Goal: Transaction & Acquisition: Subscribe to service/newsletter

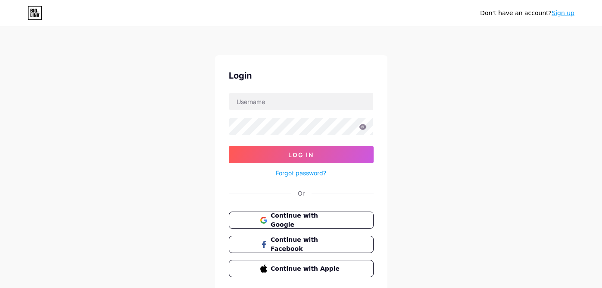
click at [560, 15] on link "Sign up" at bounding box center [563, 12] width 23 height 7
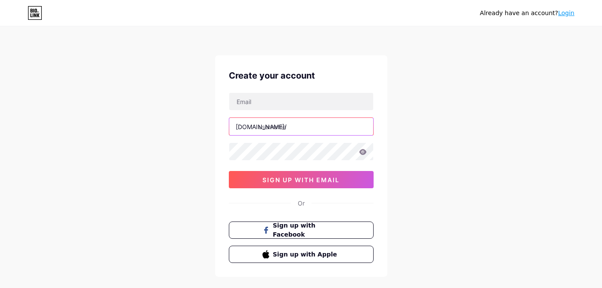
click at [282, 128] on input "text" at bounding box center [301, 126] width 144 height 17
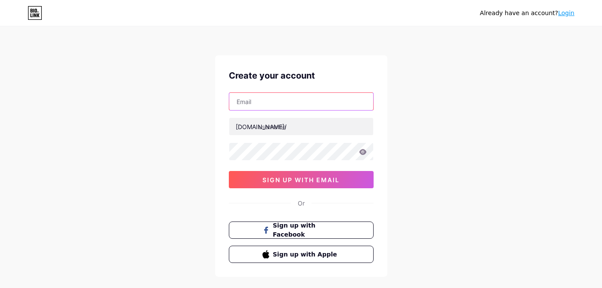
click at [266, 106] on input "text" at bounding box center [301, 101] width 144 height 17
type input "[EMAIL_ADDRESS][DOMAIN_NAME]"
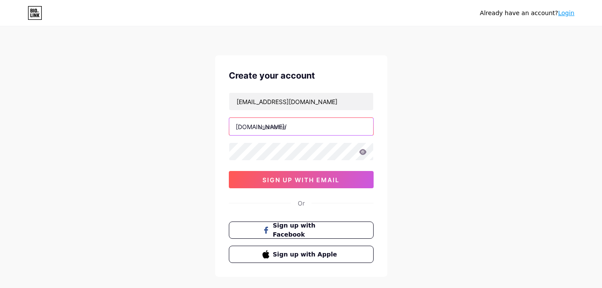
click at [288, 128] on input "text" at bounding box center [301, 126] width 144 height 17
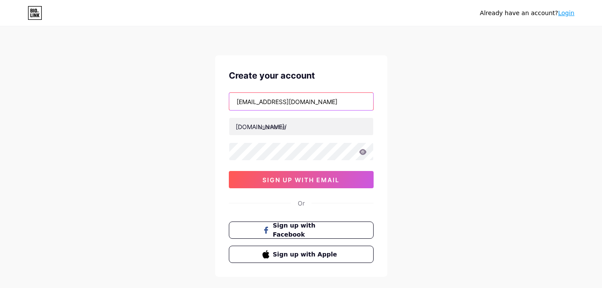
drag, startPoint x: 269, startPoint y: 103, endPoint x: 236, endPoint y: 96, distance: 34.2
click at [236, 96] on input "[EMAIL_ADDRESS][DOMAIN_NAME]" at bounding box center [301, 101] width 144 height 17
drag, startPoint x: 277, startPoint y: 101, endPoint x: 237, endPoint y: 99, distance: 40.1
click at [237, 99] on input "[EMAIL_ADDRESS][DOMAIN_NAME]" at bounding box center [301, 101] width 144 height 17
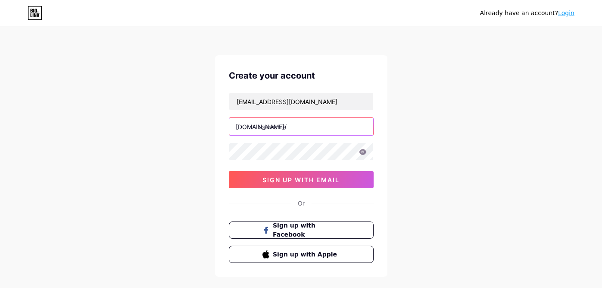
click at [280, 129] on input "text" at bounding box center [301, 126] width 144 height 17
paste input "gianghuynh69"
type input "gianghuynh69"
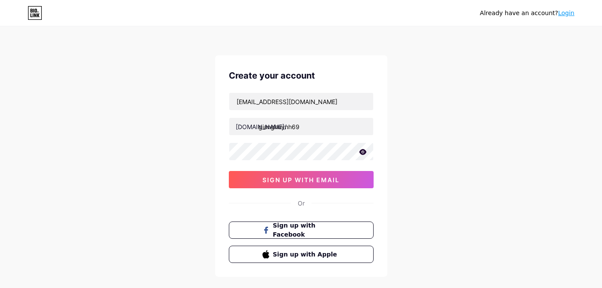
click at [363, 153] on icon at bounding box center [363, 152] width 8 height 6
click at [291, 178] on span "sign up with email" at bounding box center [301, 179] width 77 height 7
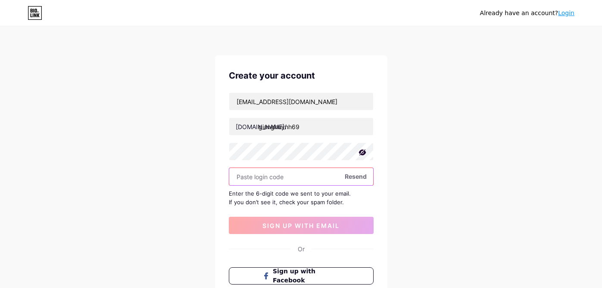
click at [301, 176] on input "text" at bounding box center [301, 176] width 144 height 17
click at [357, 177] on span "Resend" at bounding box center [356, 176] width 22 height 9
paste input "156958"
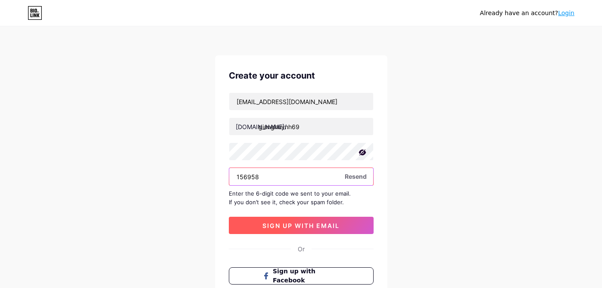
type input "156958"
click at [294, 225] on span "sign up with email" at bounding box center [301, 225] width 77 height 7
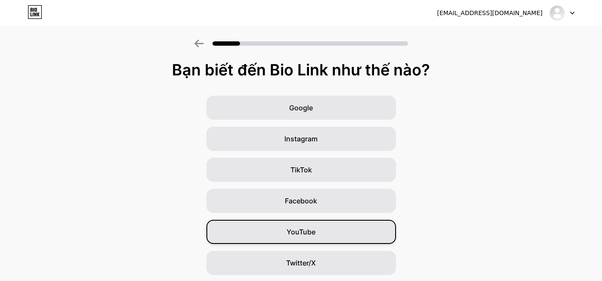
click at [305, 228] on font "YouTube" at bounding box center [301, 232] width 29 height 9
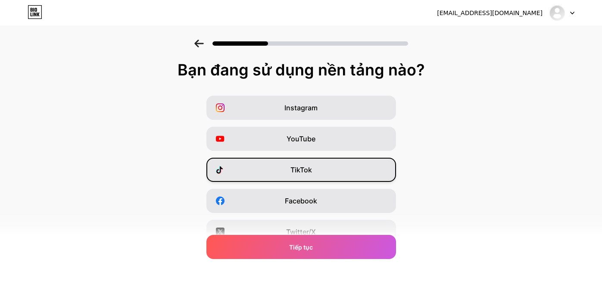
click at [312, 171] on font "TikTok" at bounding box center [302, 170] width 22 height 9
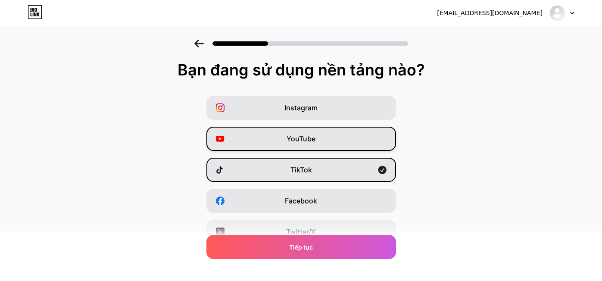
click at [311, 138] on font "YouTube" at bounding box center [301, 138] width 29 height 9
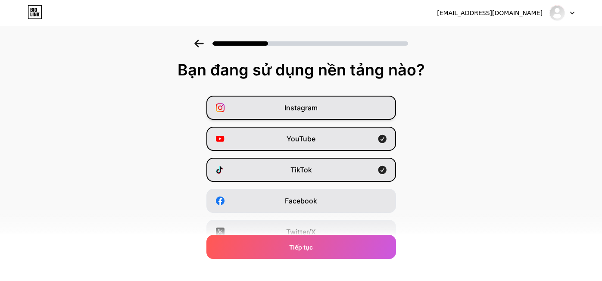
click at [307, 112] on font "Instagram" at bounding box center [301, 107] width 33 height 9
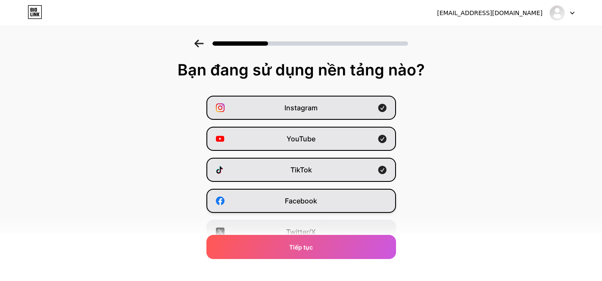
click at [312, 203] on font "Facebook" at bounding box center [301, 201] width 32 height 9
click at [316, 231] on font "Twitter/X" at bounding box center [301, 232] width 30 height 9
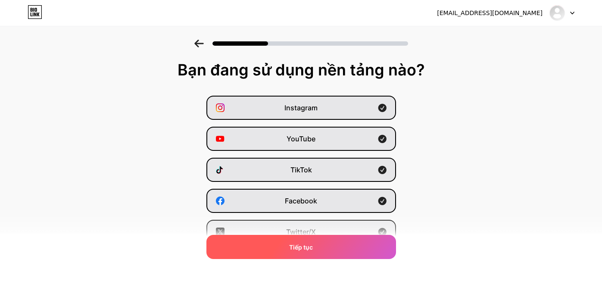
click at [310, 244] on font "Tiếp tục" at bounding box center [301, 247] width 24 height 7
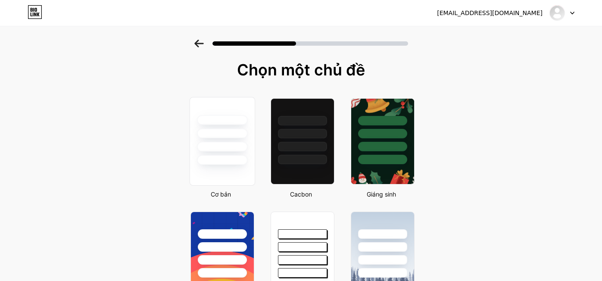
click at [229, 167] on div at bounding box center [222, 141] width 66 height 89
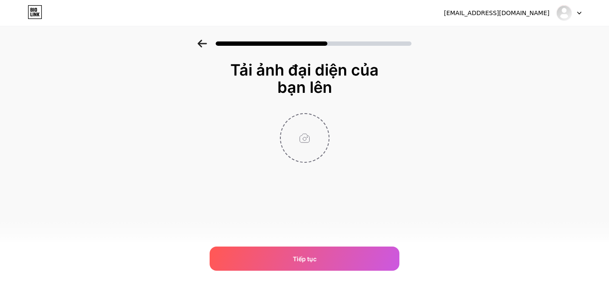
click at [302, 148] on input "file" at bounding box center [305, 138] width 48 height 48
type input "C:\fakepath\z7104125302459_acbb2b0dd1415e929a47fd3fd4c525ea.jpg"
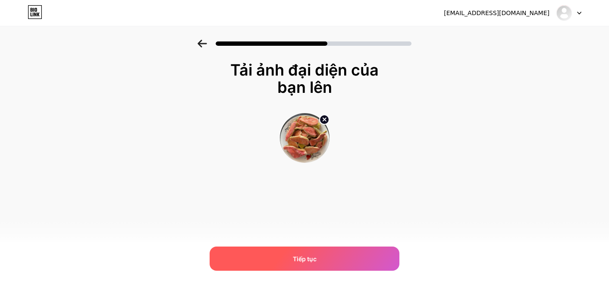
click at [321, 261] on div "Tiếp tục" at bounding box center [305, 258] width 190 height 24
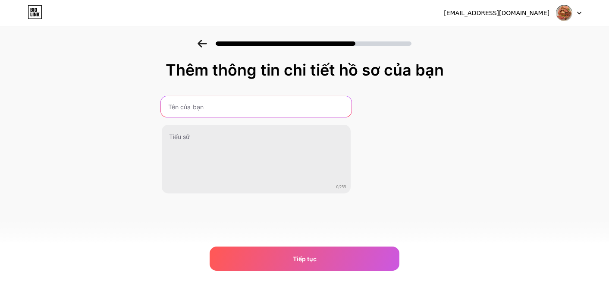
click at [208, 109] on input "text" at bounding box center [255, 106] width 191 height 21
drag, startPoint x: 203, startPoint y: 106, endPoint x: 262, endPoint y: 104, distance: 59.5
click at [262, 104] on input "gianghuynhkinh doanh tự do" at bounding box center [255, 106] width 191 height 21
type input "gianghuynh"
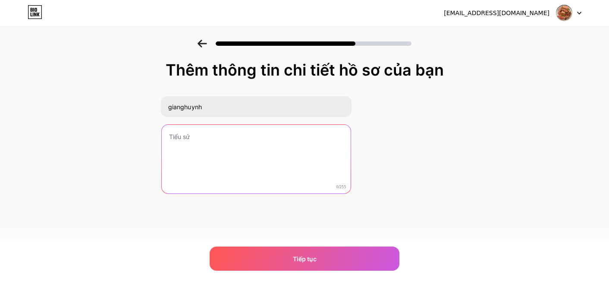
click at [206, 132] on textarea at bounding box center [256, 159] width 189 height 69
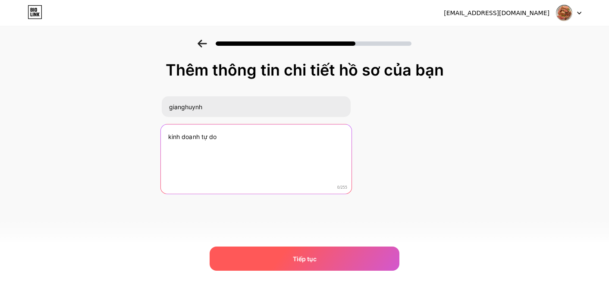
type textarea "kinh doanh tự do"
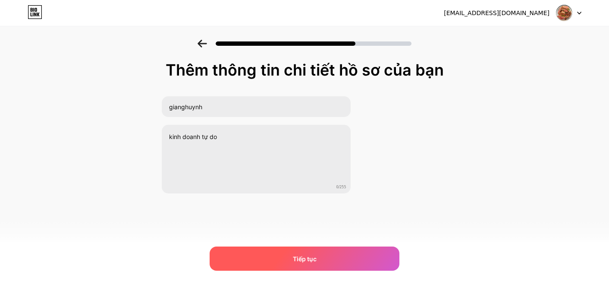
click at [321, 254] on div "Tiếp tục" at bounding box center [305, 258] width 190 height 24
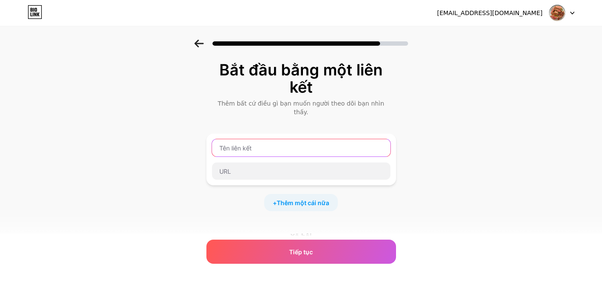
click at [253, 142] on input "text" at bounding box center [301, 147] width 178 height 17
click at [261, 141] on input "text" at bounding box center [301, 147] width 178 height 17
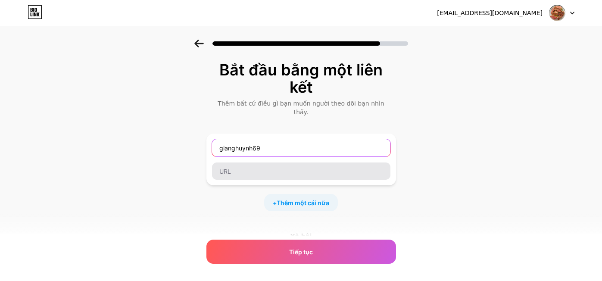
type input "gianghuynh69"
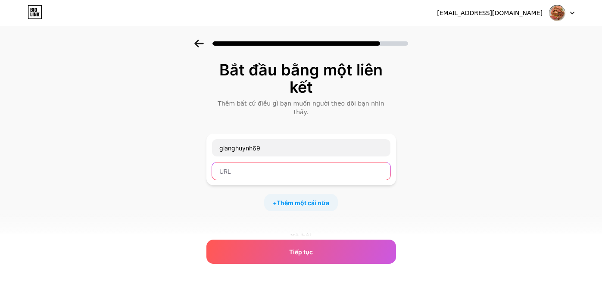
click at [234, 165] on input "text" at bounding box center [301, 171] width 178 height 17
paste input "[URL][DOMAIN_NAME]"
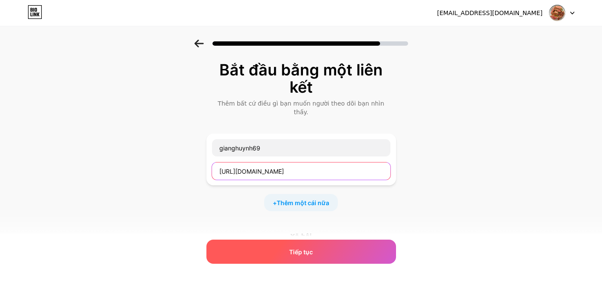
type input "[URL][DOMAIN_NAME]"
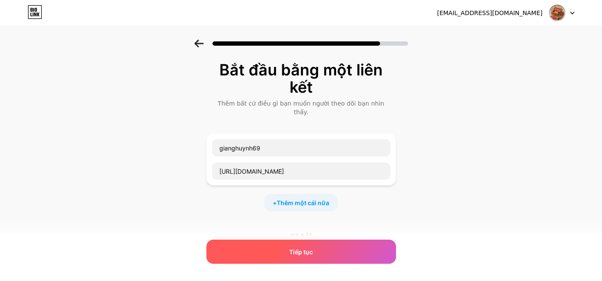
click at [303, 253] on font "Tiếp tục" at bounding box center [301, 251] width 24 height 7
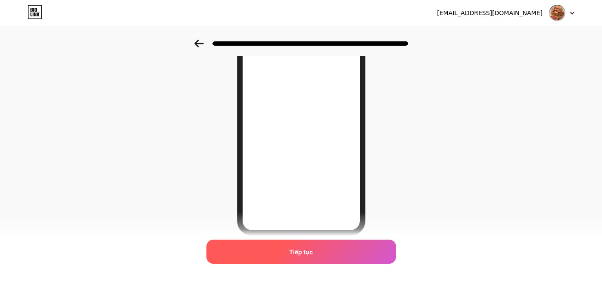
scroll to position [152, 0]
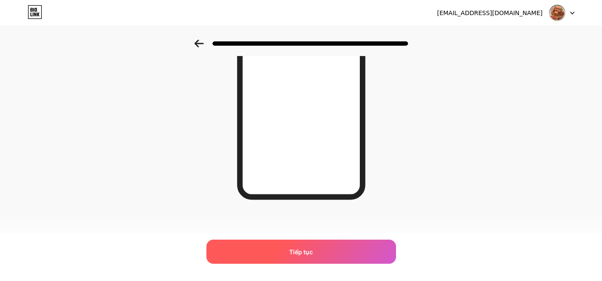
click at [312, 252] on font "Tiếp tục" at bounding box center [301, 251] width 24 height 7
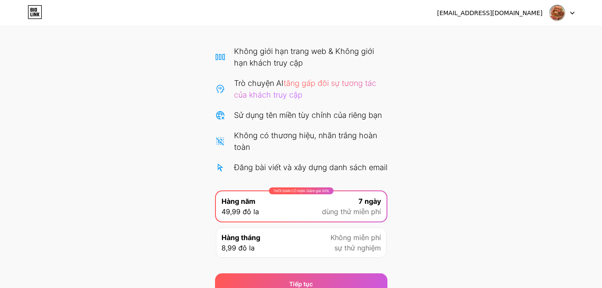
scroll to position [47, 0]
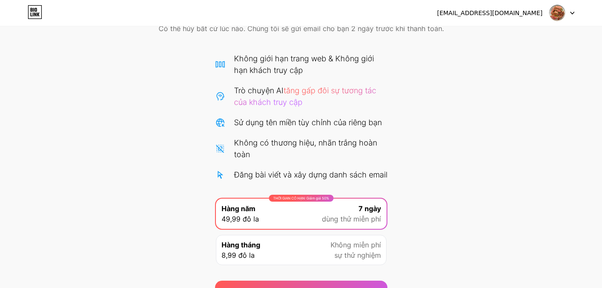
click at [219, 124] on icon at bounding box center [220, 122] width 8 height 8
click at [231, 180] on div "Đăng bài viết và xây dựng danh sách email" at bounding box center [301, 175] width 172 height 12
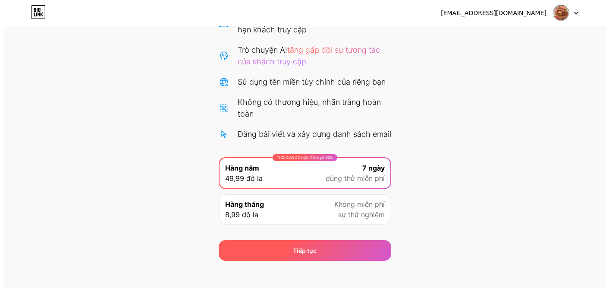
scroll to position [91, 0]
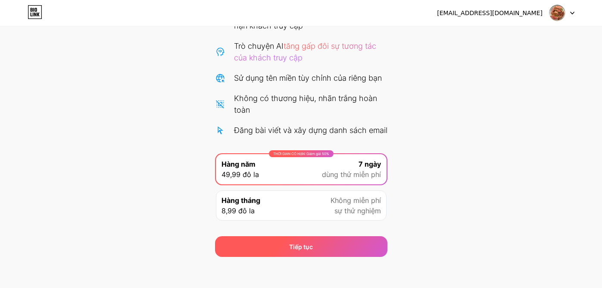
click at [305, 250] on font "Tiếp tục" at bounding box center [301, 246] width 24 height 7
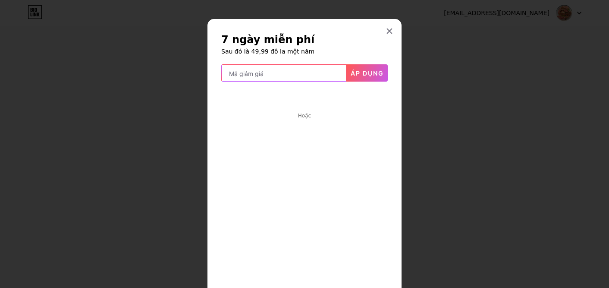
click at [269, 76] on input "text" at bounding box center [284, 73] width 124 height 17
click at [264, 75] on input "text" at bounding box center [284, 73] width 124 height 17
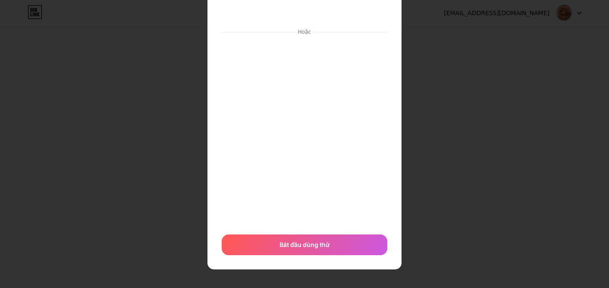
scroll to position [84, 0]
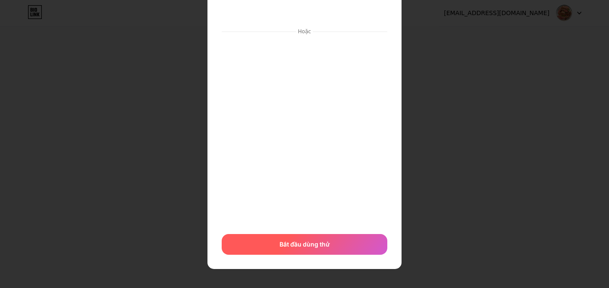
click at [295, 244] on font "Bắt đầu dùng thử" at bounding box center [304, 243] width 50 height 7
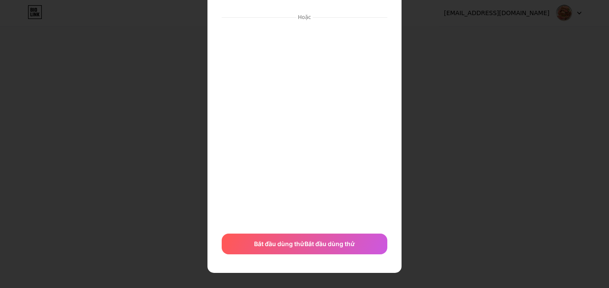
scroll to position [102, 0]
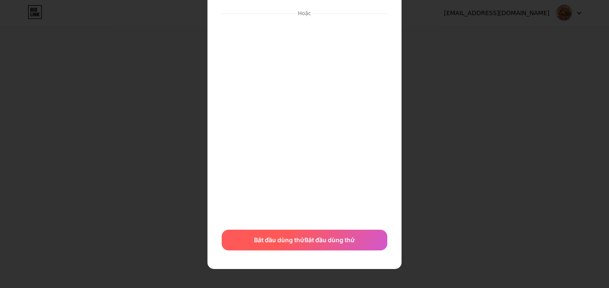
click at [318, 244] on span "Bắt đầu dùng thử Bắt đầu dùng thử" at bounding box center [304, 239] width 101 height 9
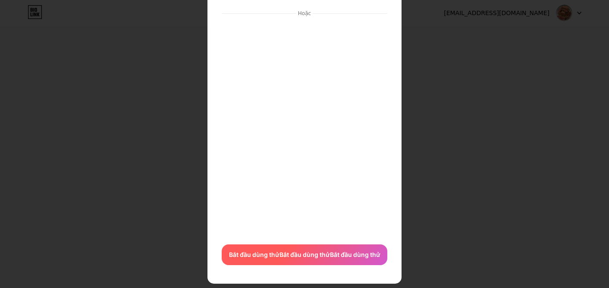
click at [317, 255] on font "Bắt đầu dùng thử" at bounding box center [304, 253] width 50 height 7
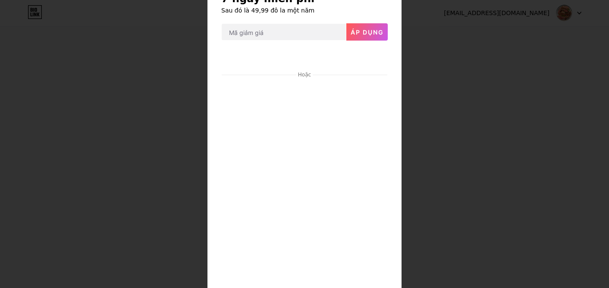
scroll to position [114, 0]
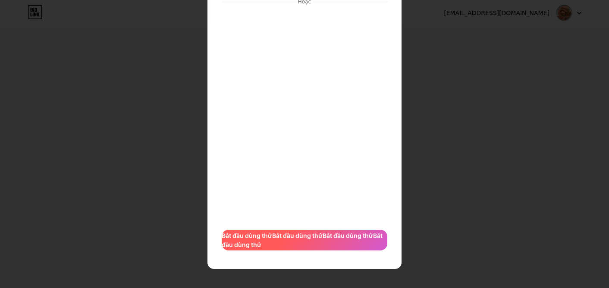
click at [294, 238] on font "Bắt đầu dùng thử" at bounding box center [297, 234] width 50 height 7
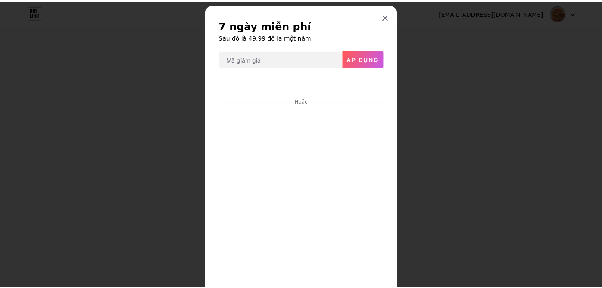
scroll to position [0, 0]
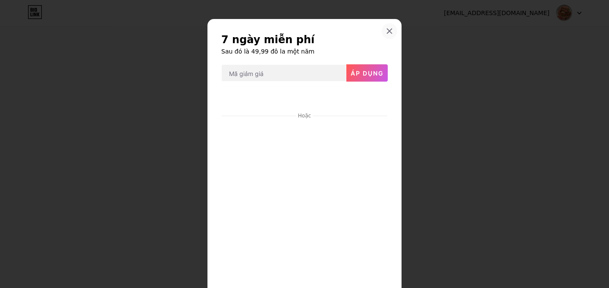
click at [386, 28] on icon at bounding box center [389, 31] width 7 height 7
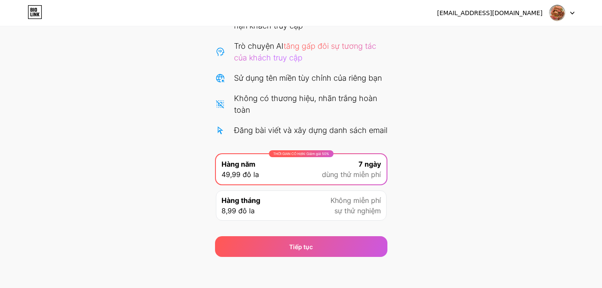
click at [569, 13] on div at bounding box center [562, 13] width 25 height 16
click at [411, 72] on div "Bắt đầu dùng thử miễn phí 7 ngày của bạn Có thể hủy bất cứ lúc nào. Chúng tôi s…" at bounding box center [301, 103] width 602 height 308
click at [274, 58] on font "tăng gấp đôi sự tương tác của khách truy cập" at bounding box center [305, 51] width 142 height 21
click at [247, 59] on font "tăng gấp đôi sự tương tác của khách truy cập" at bounding box center [305, 51] width 142 height 21
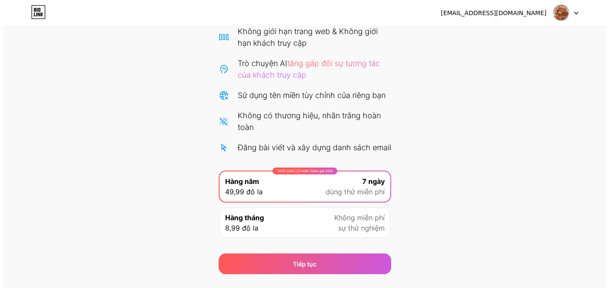
scroll to position [106, 0]
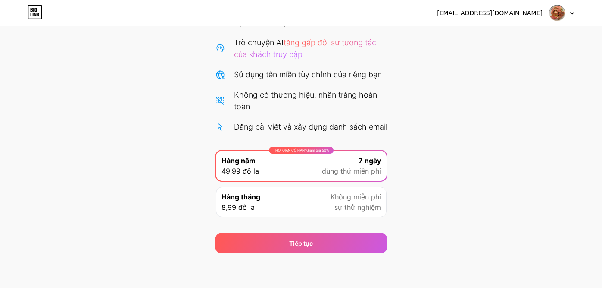
click at [300, 150] on font "THỜI GIAN CÓ HẠN: Giảm giá 50%" at bounding box center [301, 150] width 56 height 4
click at [289, 205] on div "Hàng tháng 8,99 đô la Không miễn phí sự thử nghiệm" at bounding box center [301, 202] width 171 height 30
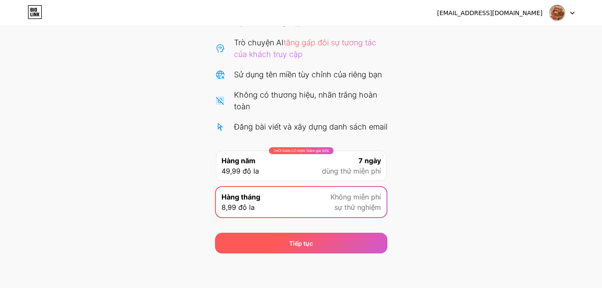
click at [313, 240] on div "Tiếp tục" at bounding box center [301, 242] width 172 height 21
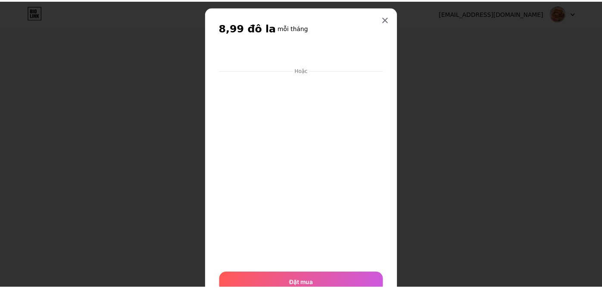
scroll to position [0, 0]
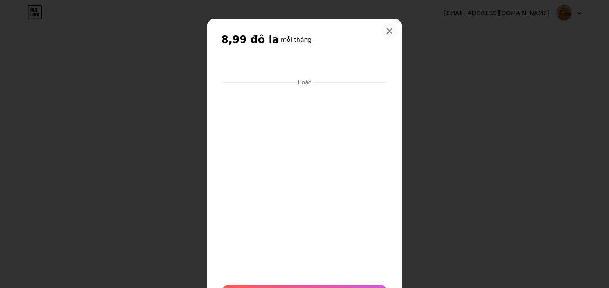
click at [387, 31] on icon at bounding box center [389, 31] width 5 height 5
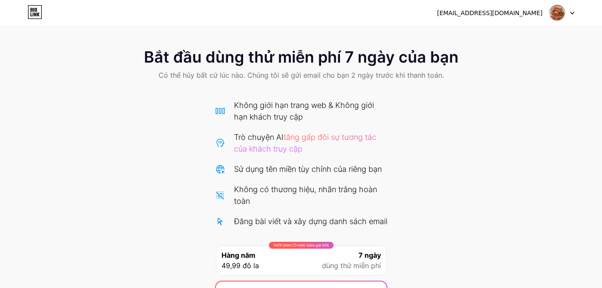
click at [30, 13] on icon at bounding box center [35, 12] width 15 height 14
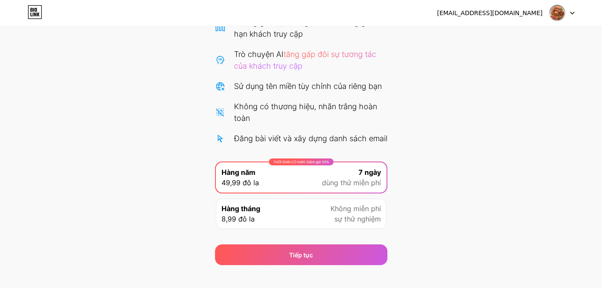
scroll to position [106, 0]
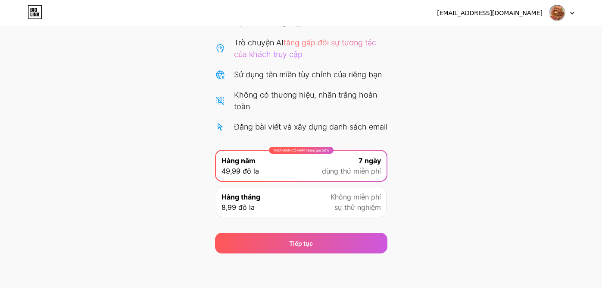
click at [38, 18] on icon at bounding box center [35, 12] width 15 height 14
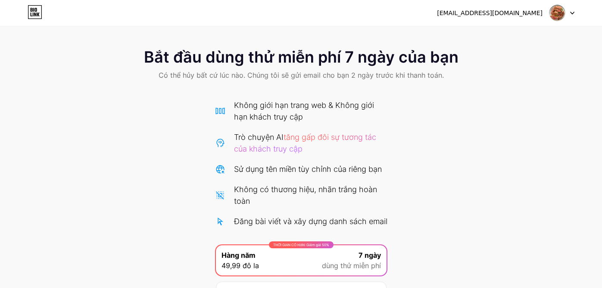
click at [202, 132] on div "Bắt đầu dùng thử miễn phí 7 ngày của bạn Có thể hủy bất cứ lúc nào. Chúng tôi s…" at bounding box center [301, 194] width 602 height 308
